Goal: Task Accomplishment & Management: Manage account settings

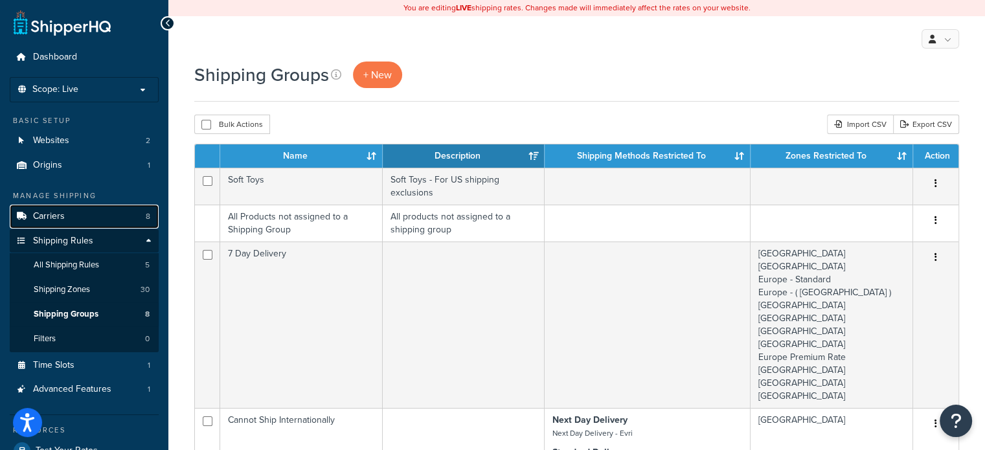
click at [122, 222] on link "Carriers 8" at bounding box center [84, 217] width 149 height 24
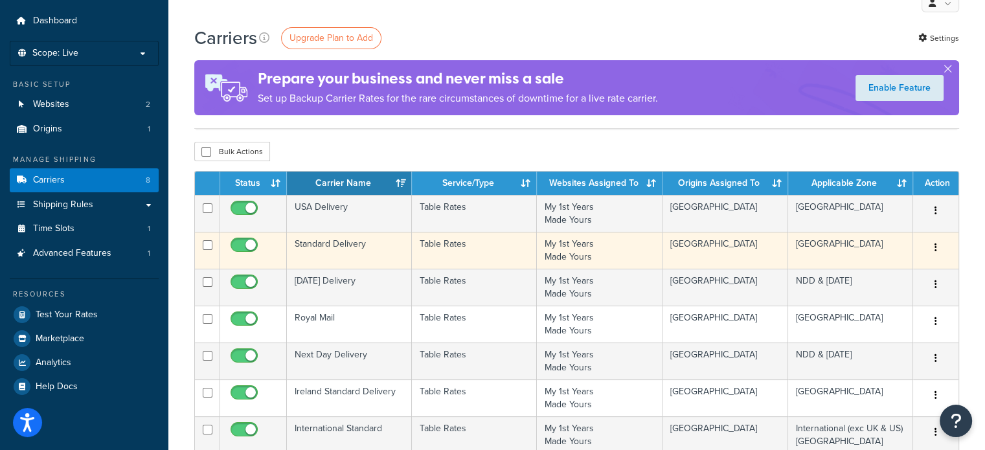
scroll to position [65, 0]
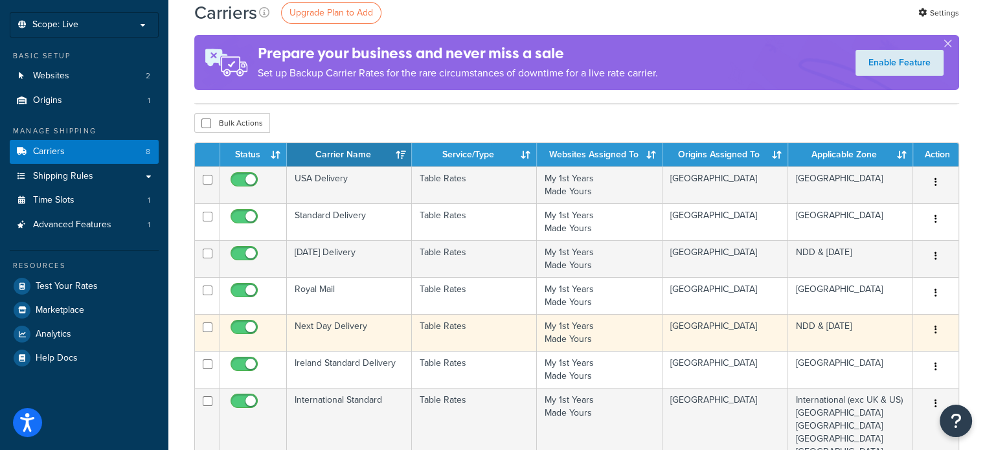
click at [352, 323] on td "Next Day Delivery" at bounding box center [349, 332] width 125 height 37
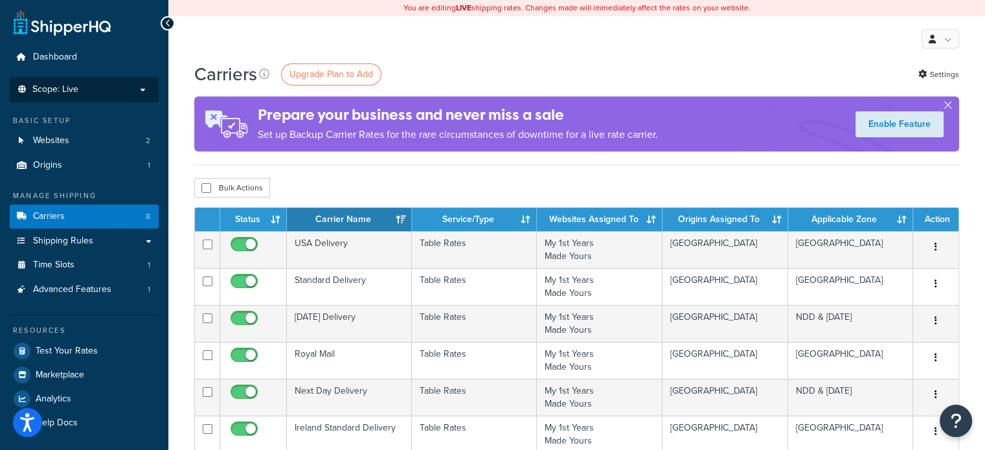
click at [127, 85] on p "Scope: Live" at bounding box center [84, 89] width 137 height 11
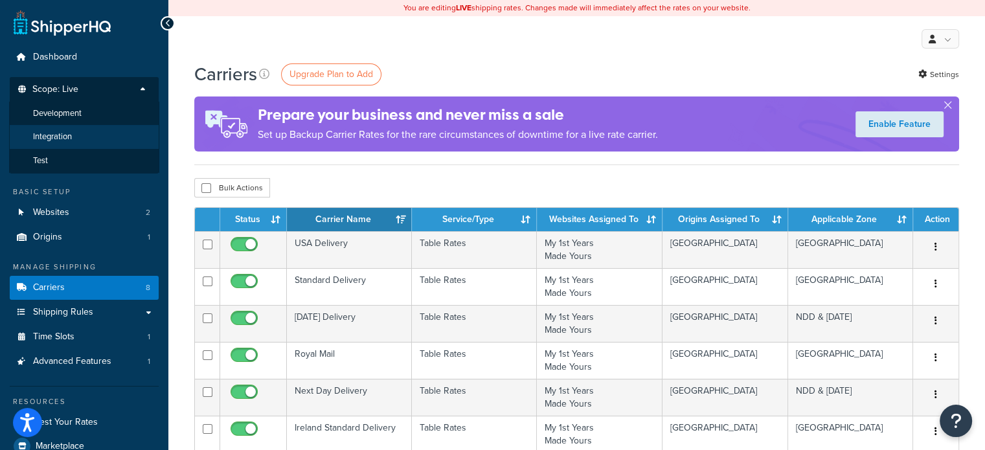
click at [111, 138] on li "Integration" at bounding box center [84, 137] width 150 height 24
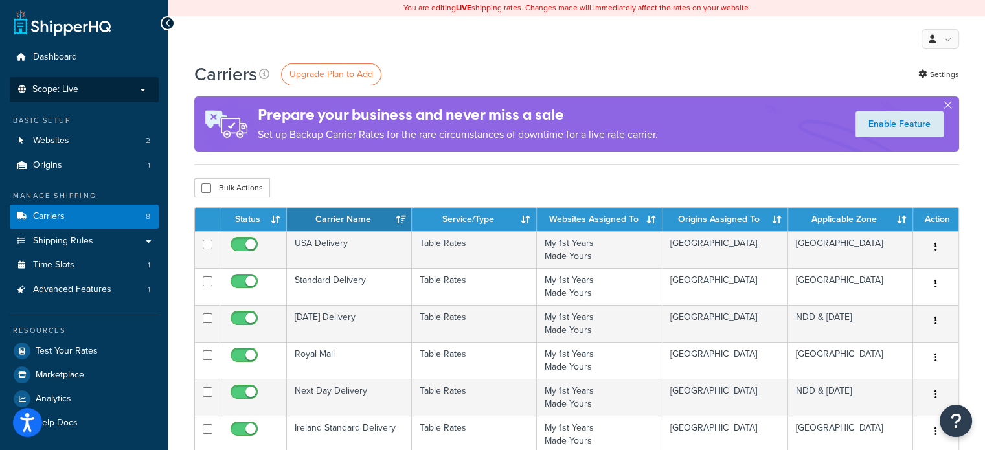
click at [106, 90] on p "Scope: Live" at bounding box center [84, 89] width 137 height 11
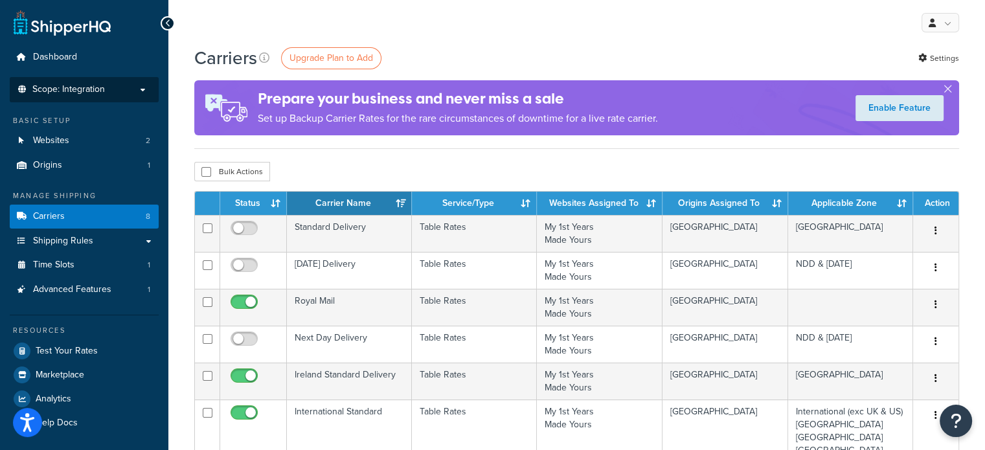
click at [109, 97] on li "Scope: Integration Live Development Test" at bounding box center [84, 89] width 149 height 25
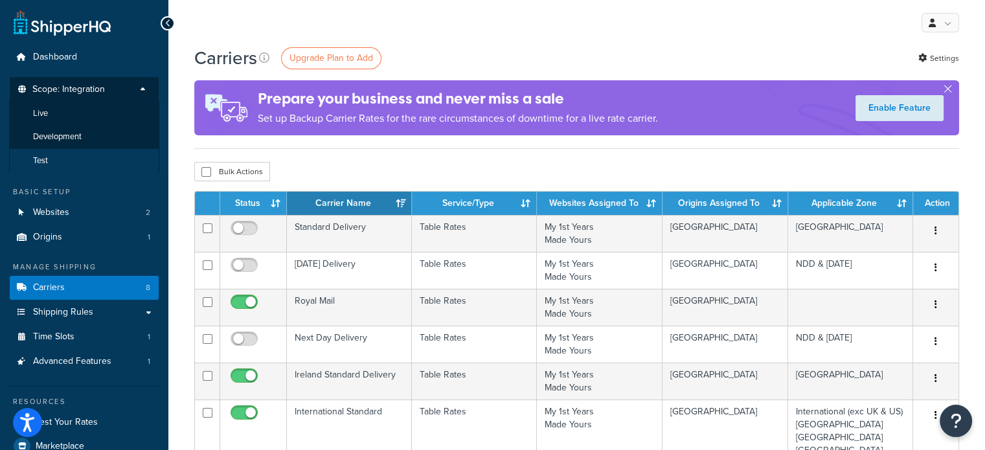
click at [88, 157] on li "Test" at bounding box center [84, 161] width 150 height 24
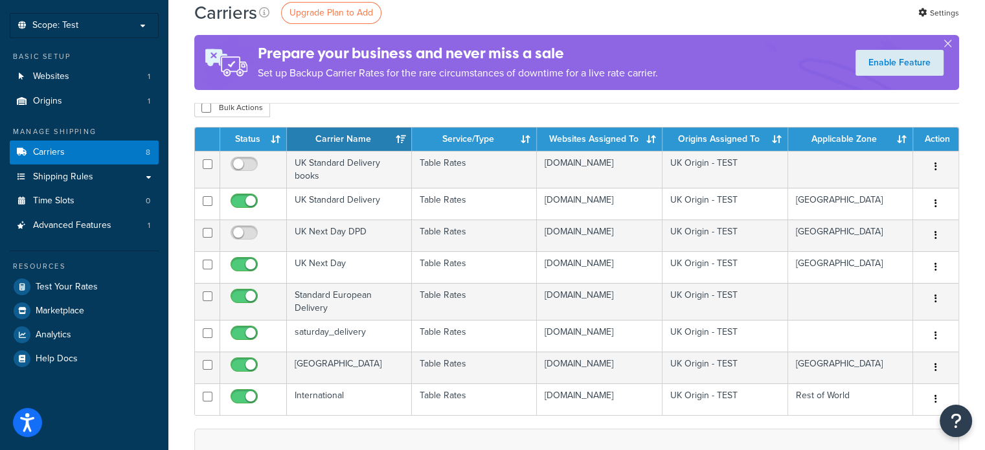
scroll to position [65, 0]
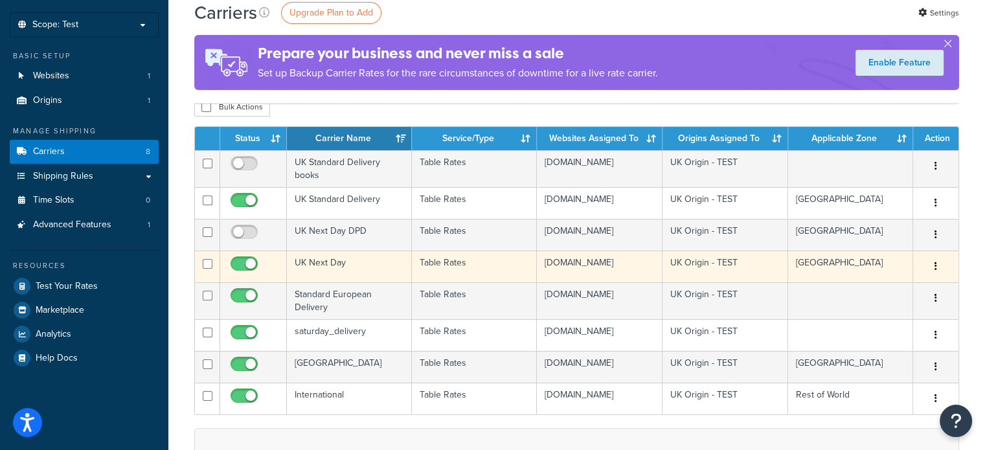
click at [312, 260] on td "UK Next Day" at bounding box center [349, 267] width 125 height 32
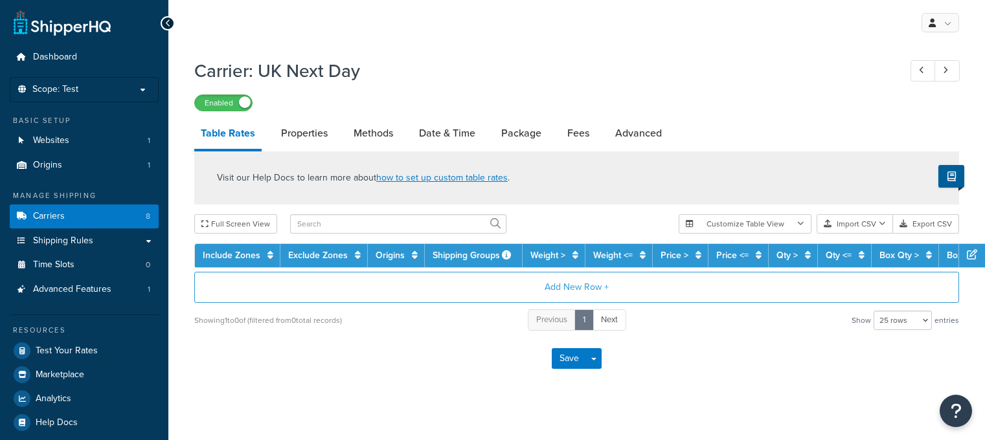
select select "25"
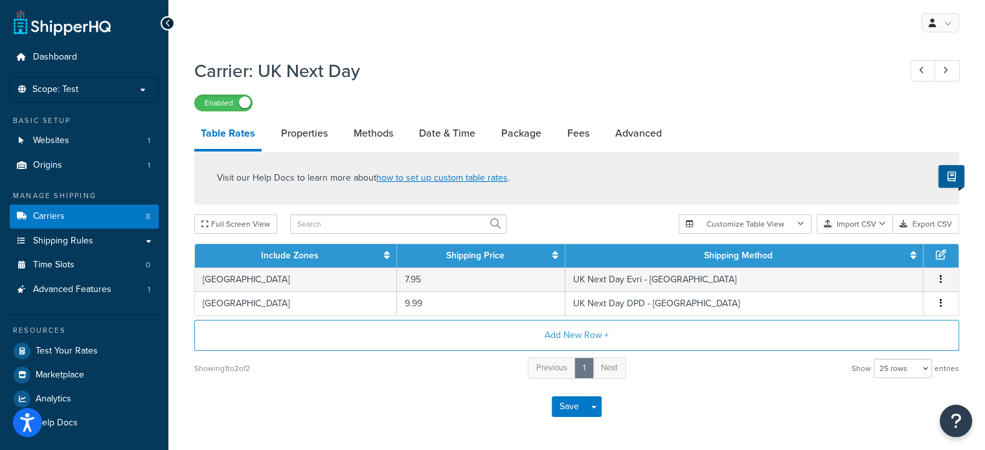
click at [166, 21] on icon at bounding box center [168, 23] width 6 height 9
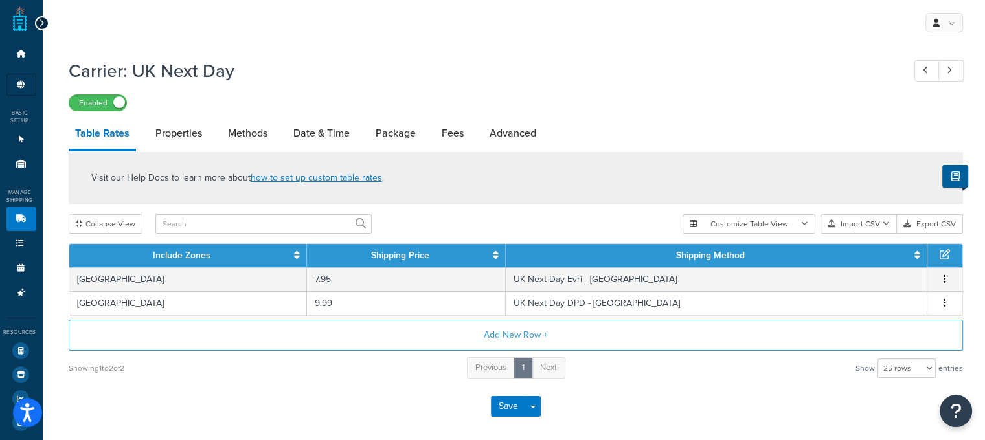
click at [43, 18] on div at bounding box center [42, 23] width 14 height 14
click at [39, 22] on icon at bounding box center [42, 23] width 6 height 9
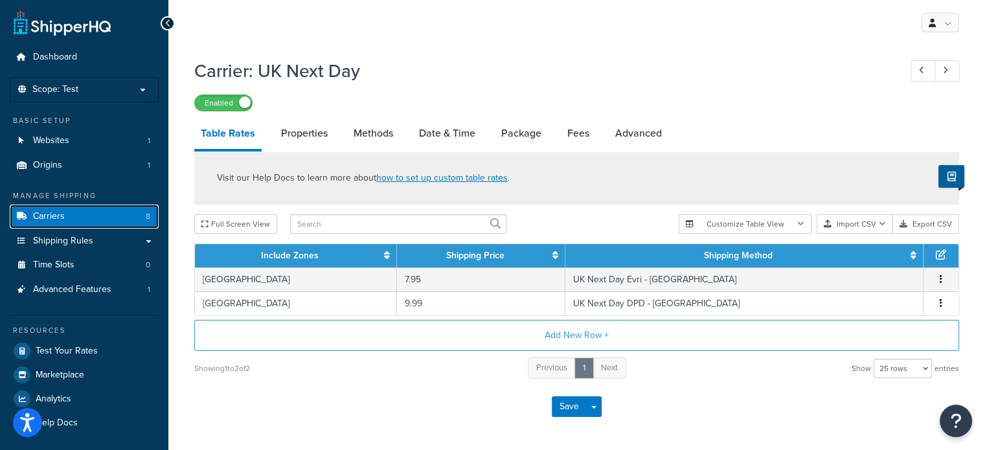
click at [71, 218] on link "Carriers 8" at bounding box center [84, 217] width 149 height 24
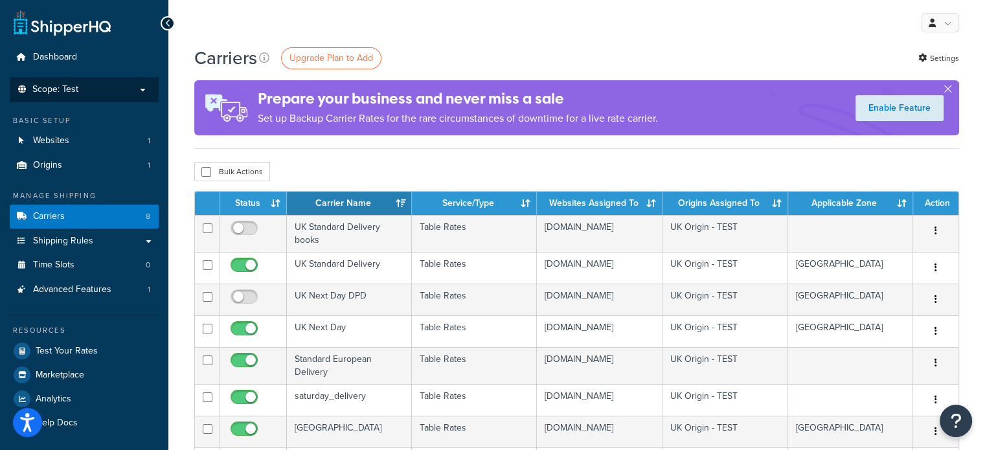
click at [128, 87] on p "Scope: Test" at bounding box center [84, 89] width 137 height 11
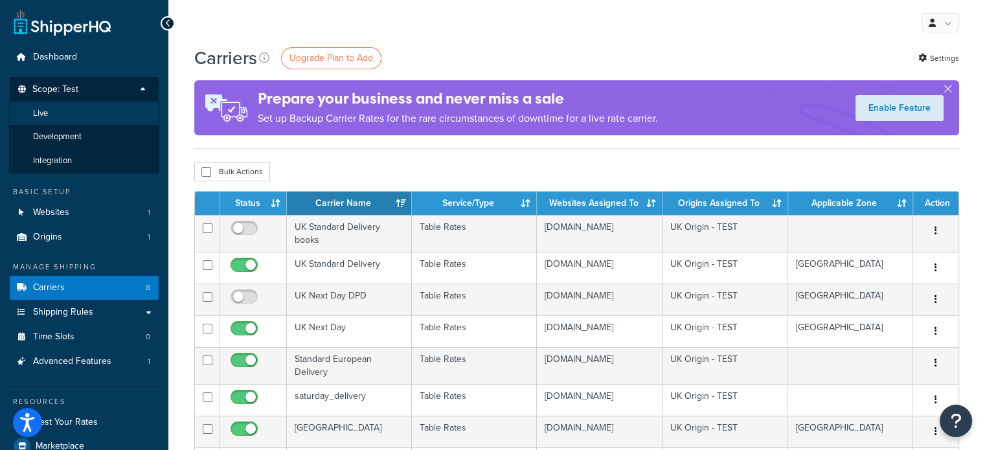
click at [103, 118] on li "Live" at bounding box center [84, 114] width 150 height 24
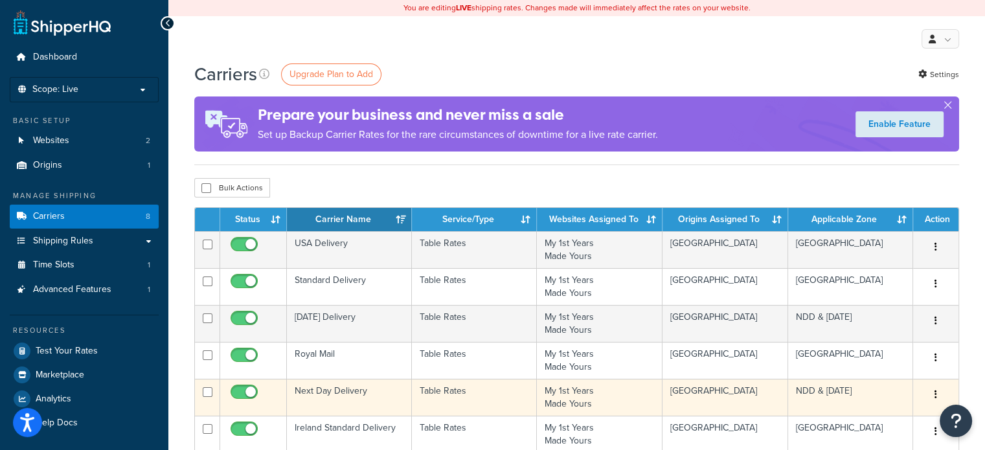
click at [306, 392] on td "Next Day Delivery" at bounding box center [349, 397] width 125 height 37
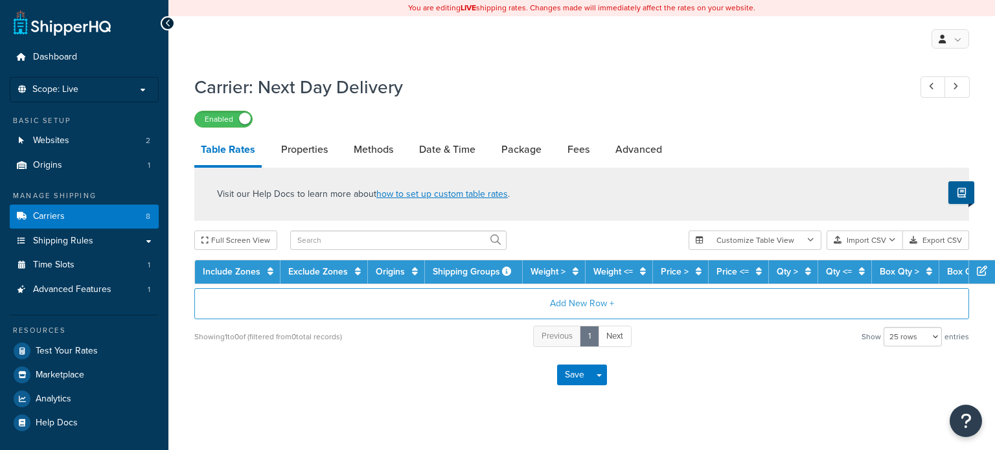
select select "25"
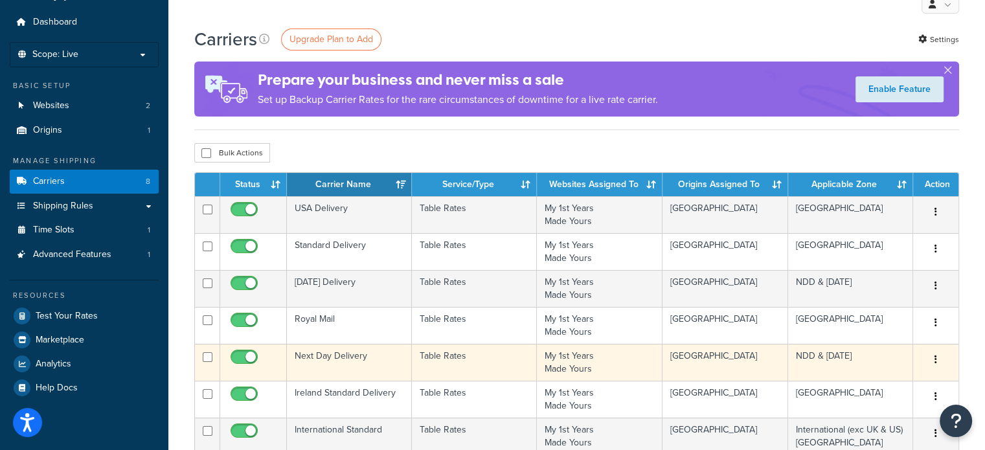
scroll to position [65, 0]
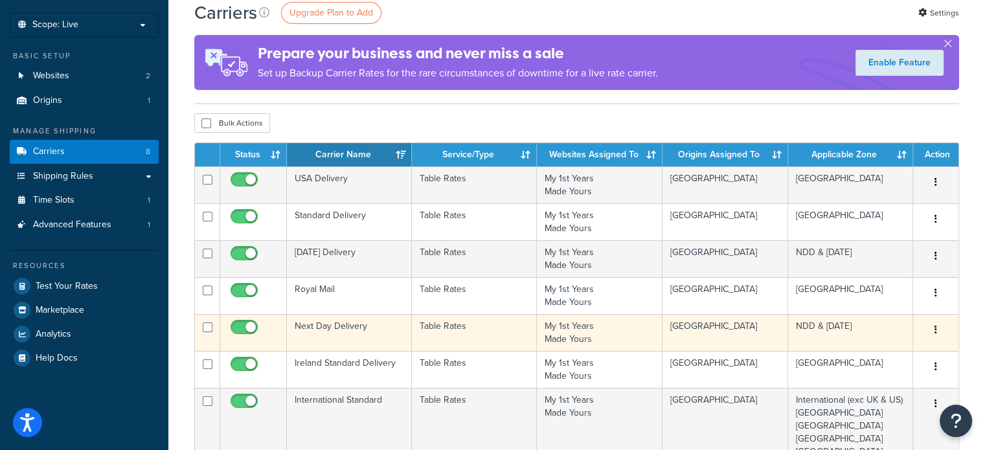
click at [335, 325] on td "Next Day Delivery" at bounding box center [349, 332] width 125 height 37
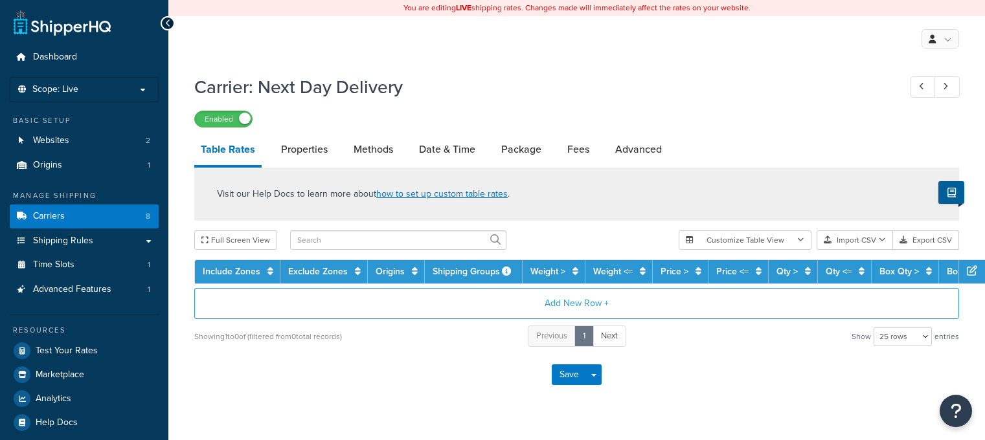
select select "25"
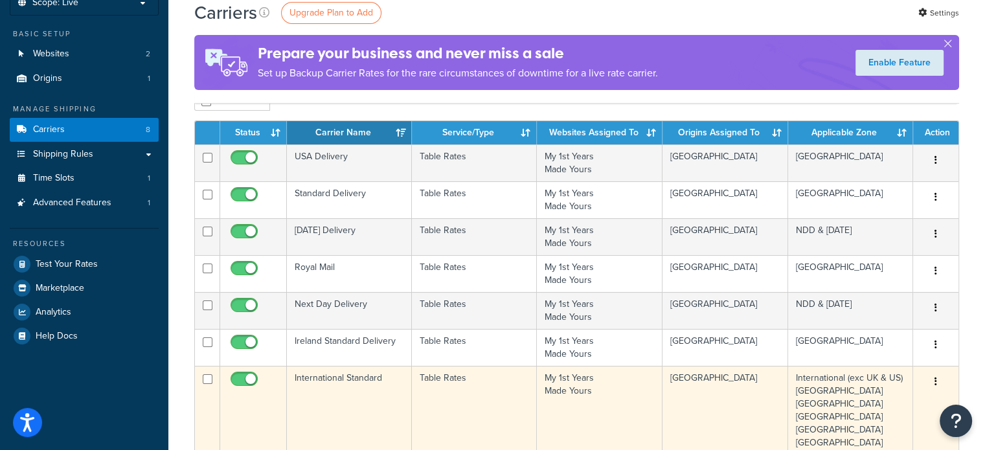
scroll to position [65, 0]
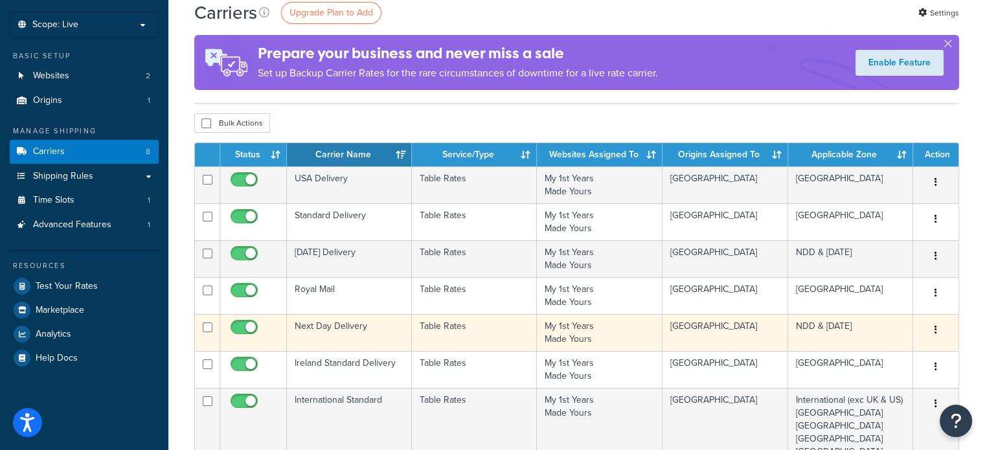
click at [341, 326] on td "Next Day Delivery" at bounding box center [349, 332] width 125 height 37
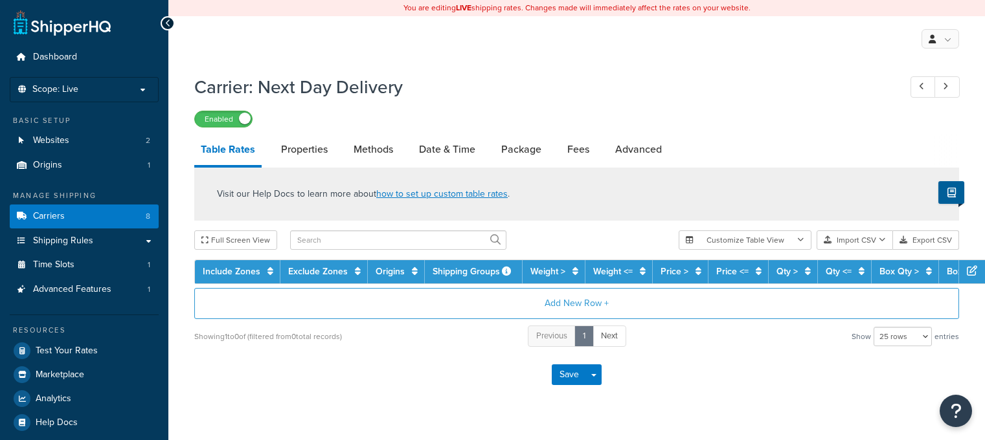
select select "25"
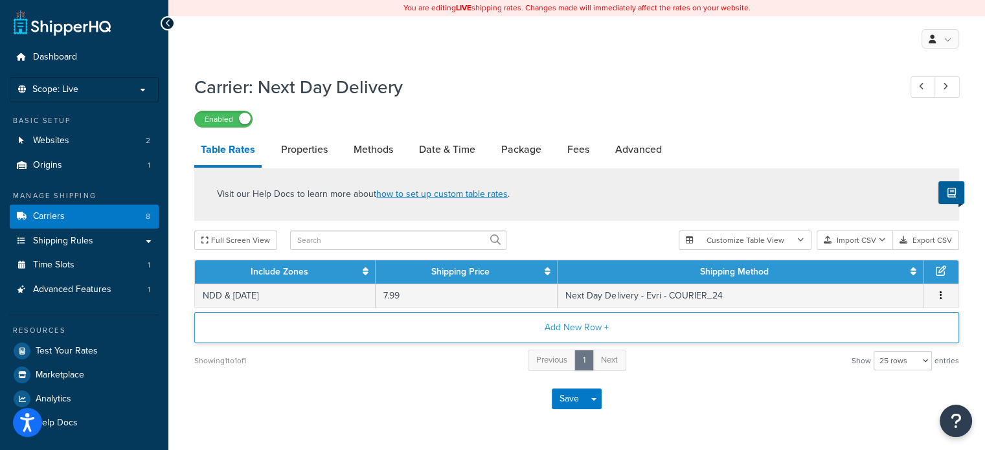
click at [588, 335] on button "Add New Row +" at bounding box center [576, 327] width 765 height 31
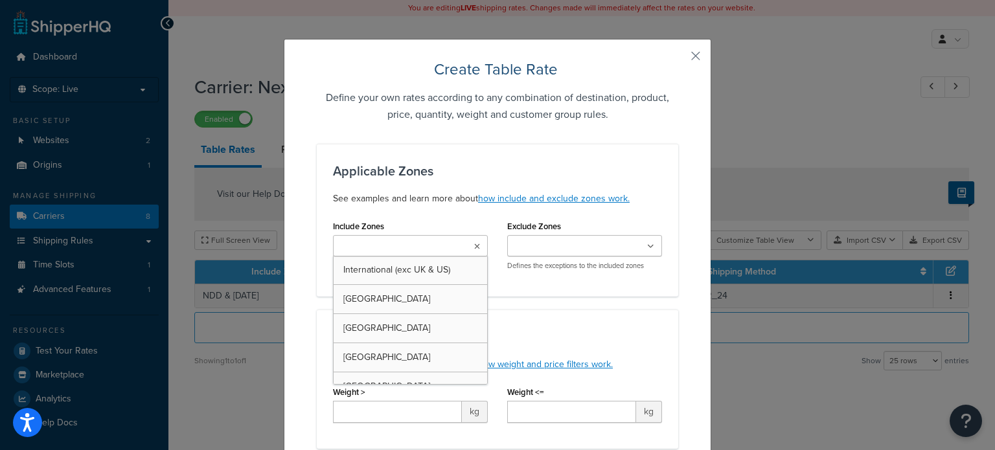
click at [422, 246] on input "Include Zones" at bounding box center [394, 247] width 115 height 14
type input "ndd"
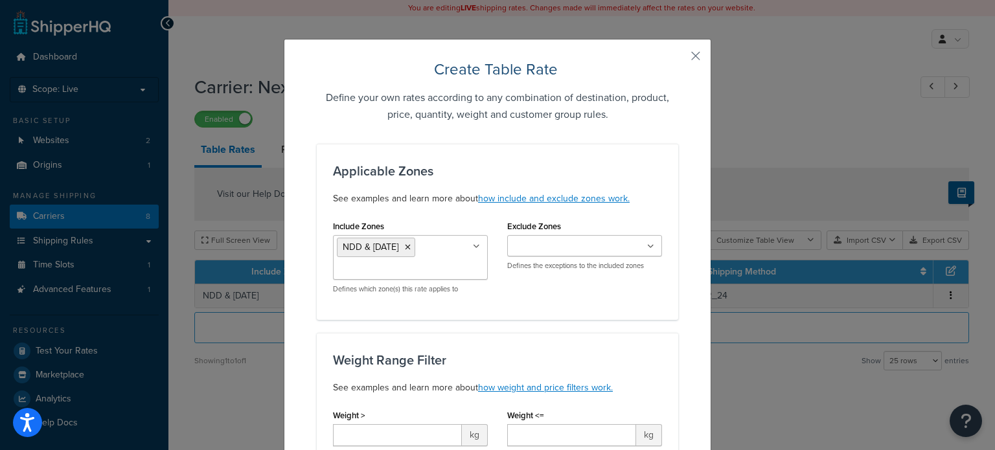
click at [544, 292] on div "Include Zones NDD & [DATE] International (exc [GEOGRAPHIC_DATA] & US) [GEOGRAPH…" at bounding box center [497, 260] width 348 height 87
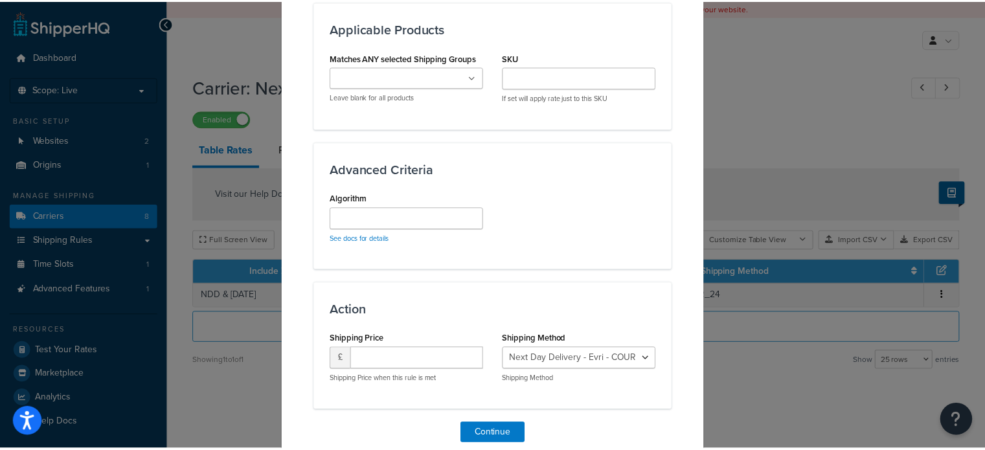
scroll to position [816, 0]
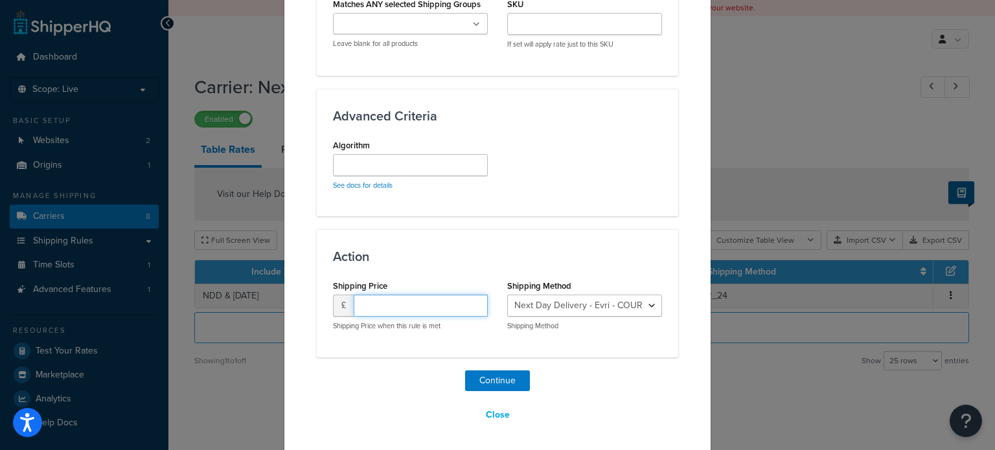
click at [458, 304] on input "number" at bounding box center [421, 306] width 134 height 22
type input "9.99"
click at [552, 306] on select "Next Day Delivery - Evri - COURIER_24 Next Day Delivery - DPD - Next_Day_Delive…" at bounding box center [584, 306] width 155 height 22
select select "182205"
click at [507, 295] on select "Next Day Delivery - Evri - COURIER_24 Next Day Delivery - DPD - Next_Day_Delive…" at bounding box center [584, 306] width 155 height 22
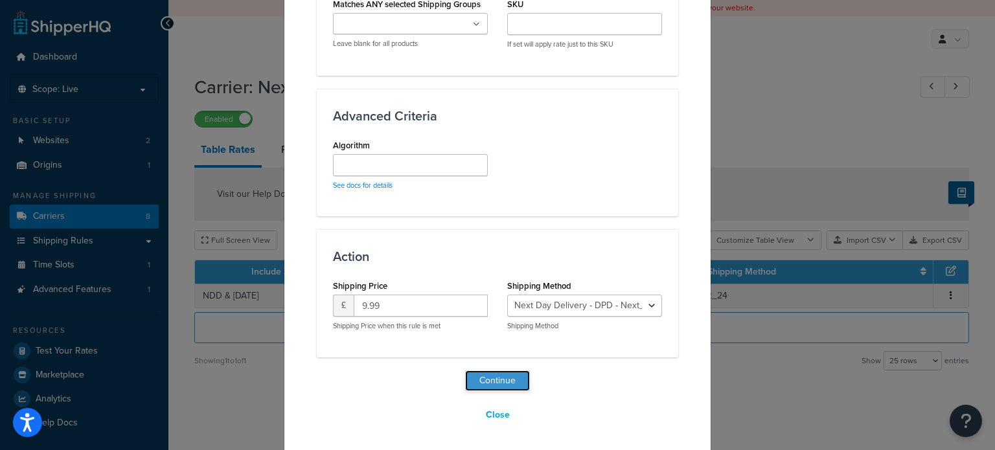
click at [511, 379] on button "Continue" at bounding box center [497, 380] width 65 height 21
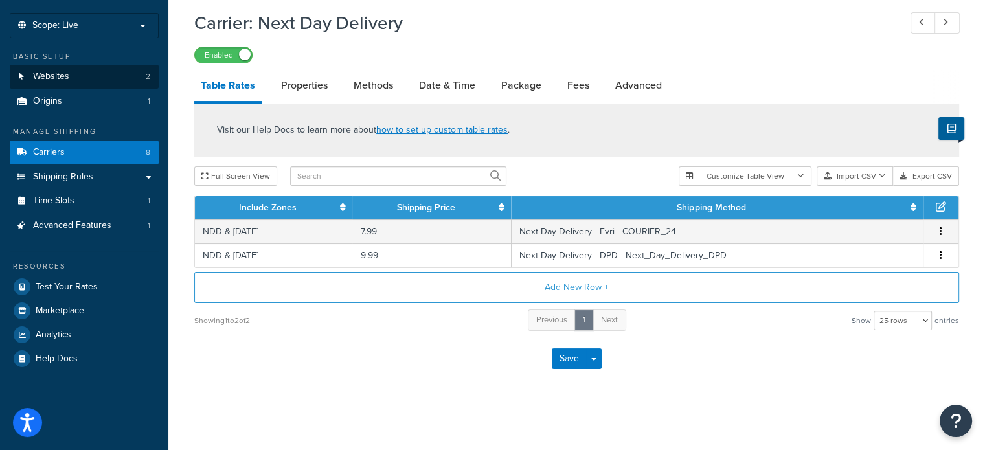
scroll to position [63, 0]
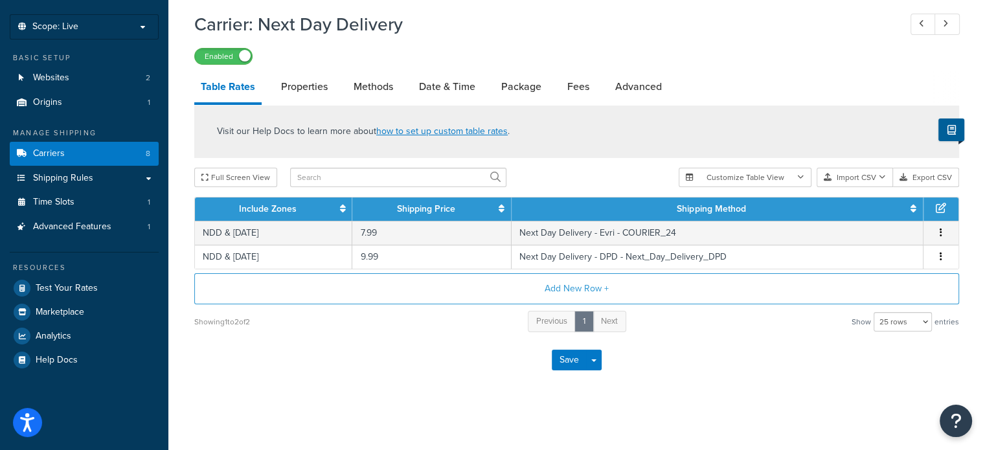
click at [288, 357] on div "Save Save Dropdown Save and Edit" at bounding box center [576, 359] width 765 height 53
click at [564, 362] on button "Save" at bounding box center [569, 360] width 35 height 21
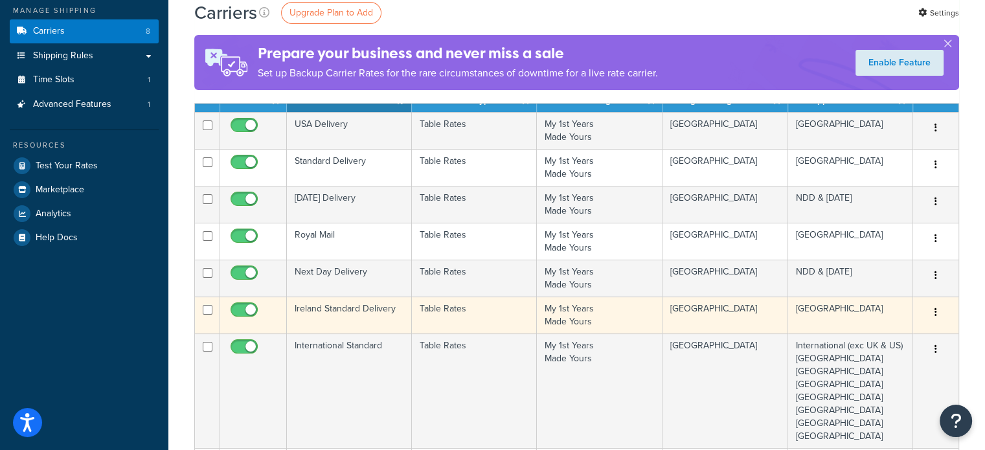
scroll to position [194, 0]
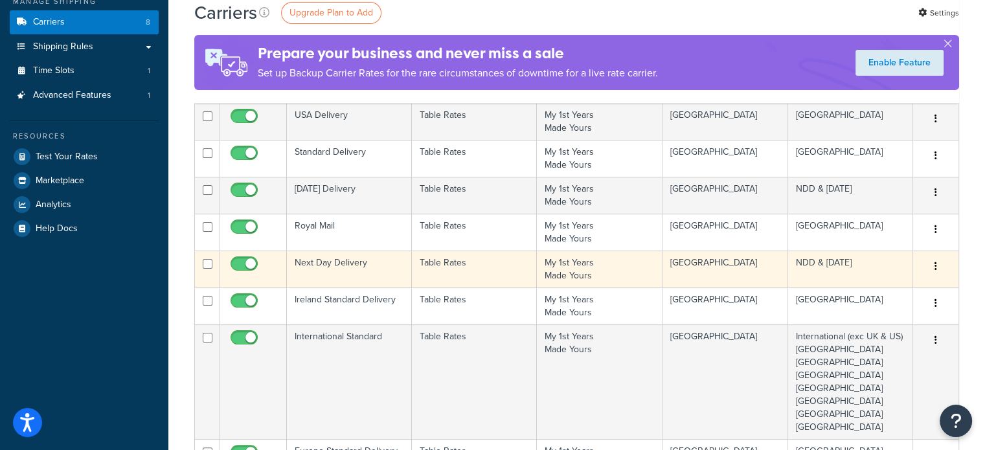
click at [342, 261] on td "Next Day Delivery" at bounding box center [349, 269] width 125 height 37
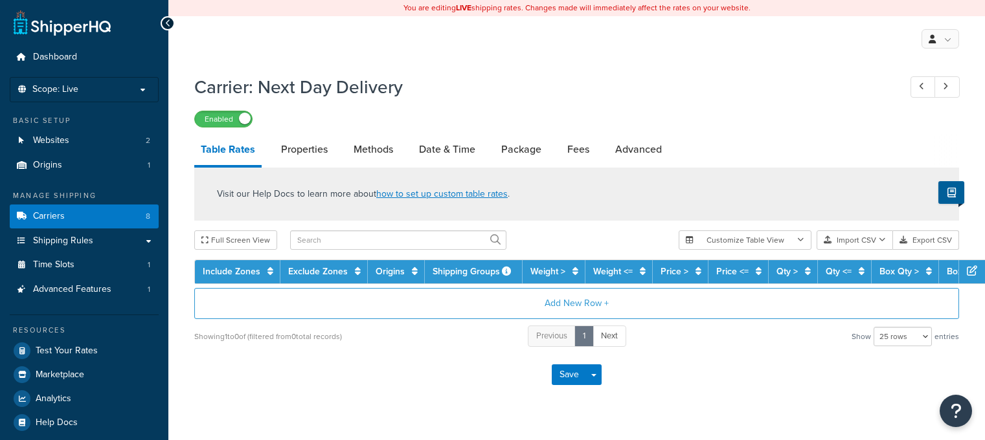
select select "25"
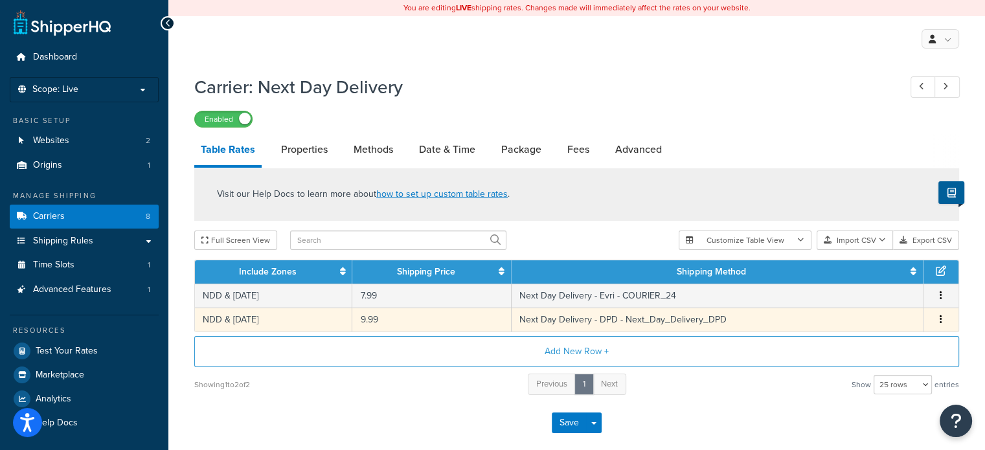
click at [287, 321] on td "NDD & [DATE]" at bounding box center [273, 320] width 157 height 24
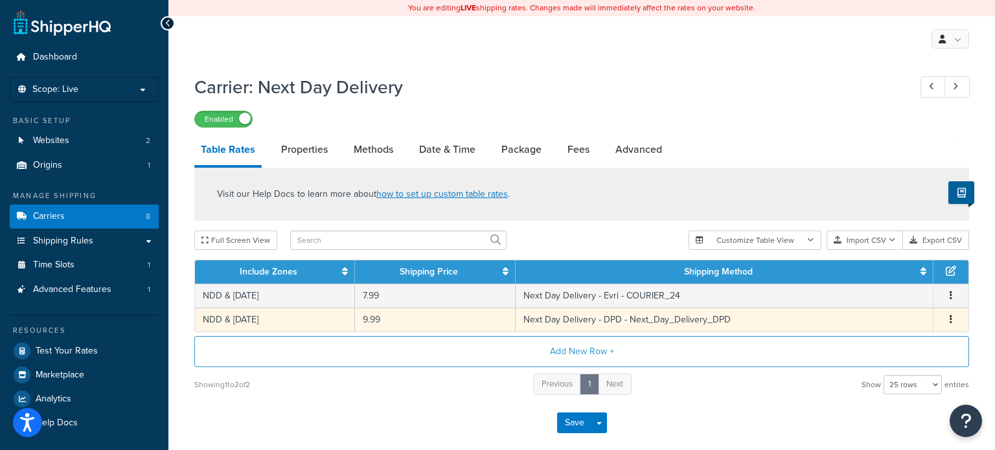
select select "182205"
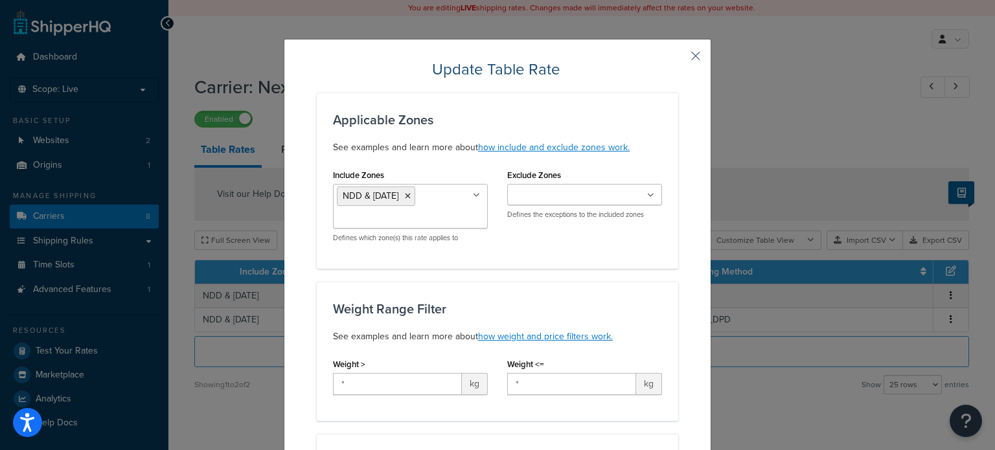
click at [678, 59] on button "button" at bounding box center [676, 60] width 3 height 3
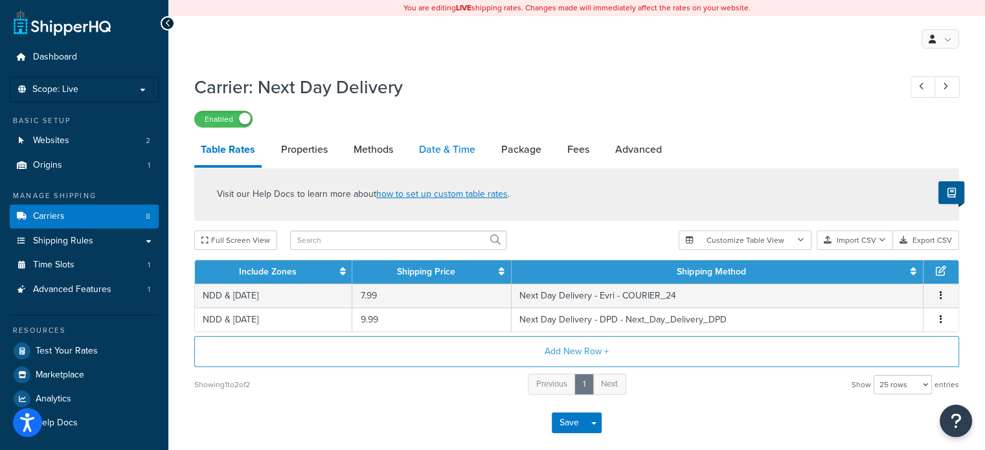
click at [440, 144] on link "Date & Time" at bounding box center [446, 149] width 69 height 31
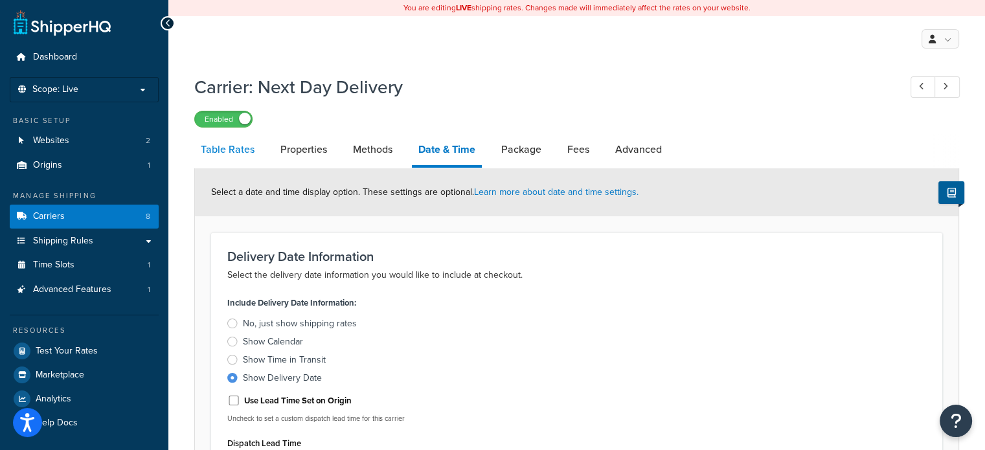
click at [238, 148] on link "Table Rates" at bounding box center [227, 149] width 67 height 31
select select "25"
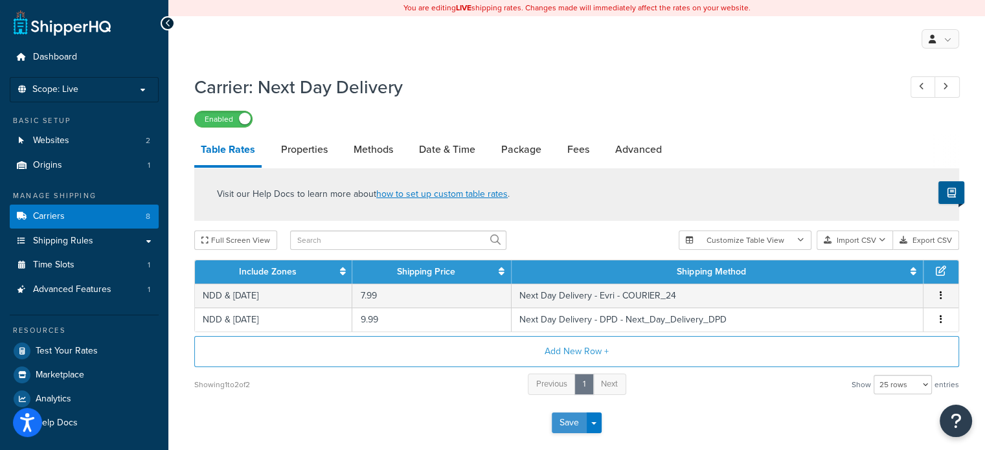
click at [563, 425] on button "Save" at bounding box center [569, 422] width 35 height 21
